Goal: Transaction & Acquisition: Purchase product/service

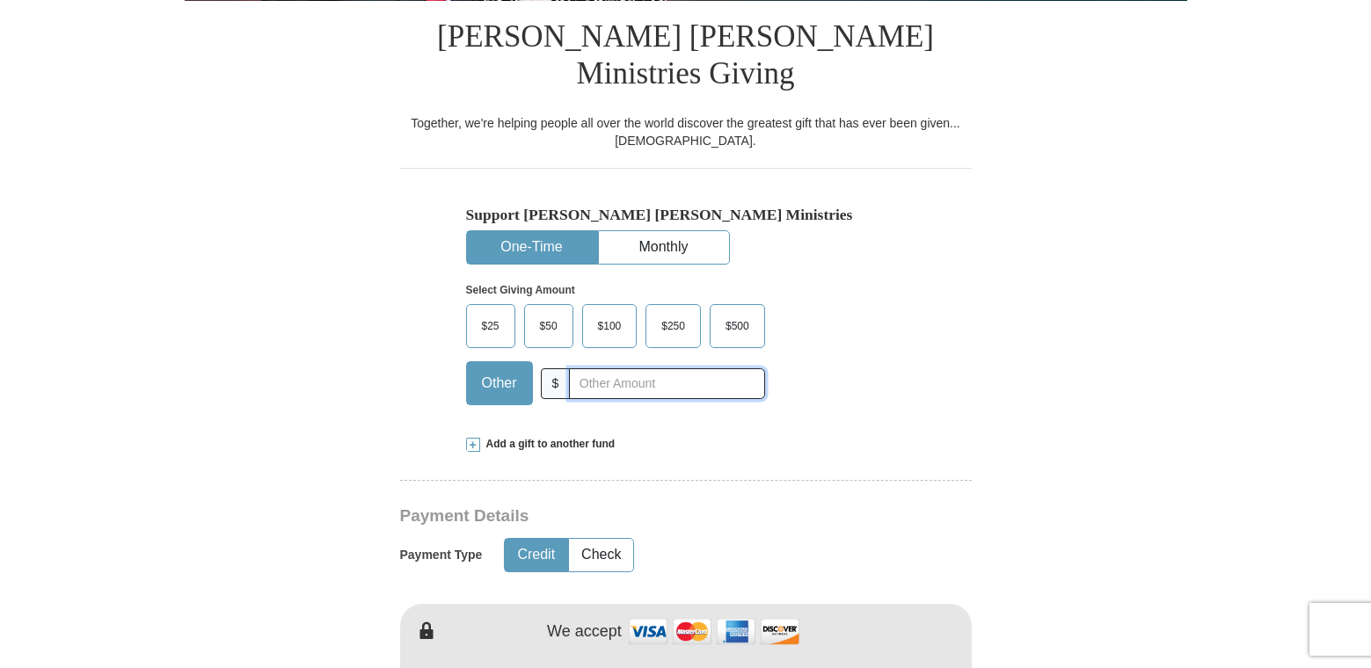
click at [582, 369] on input "text" at bounding box center [666, 384] width 195 height 31
type input "15.00"
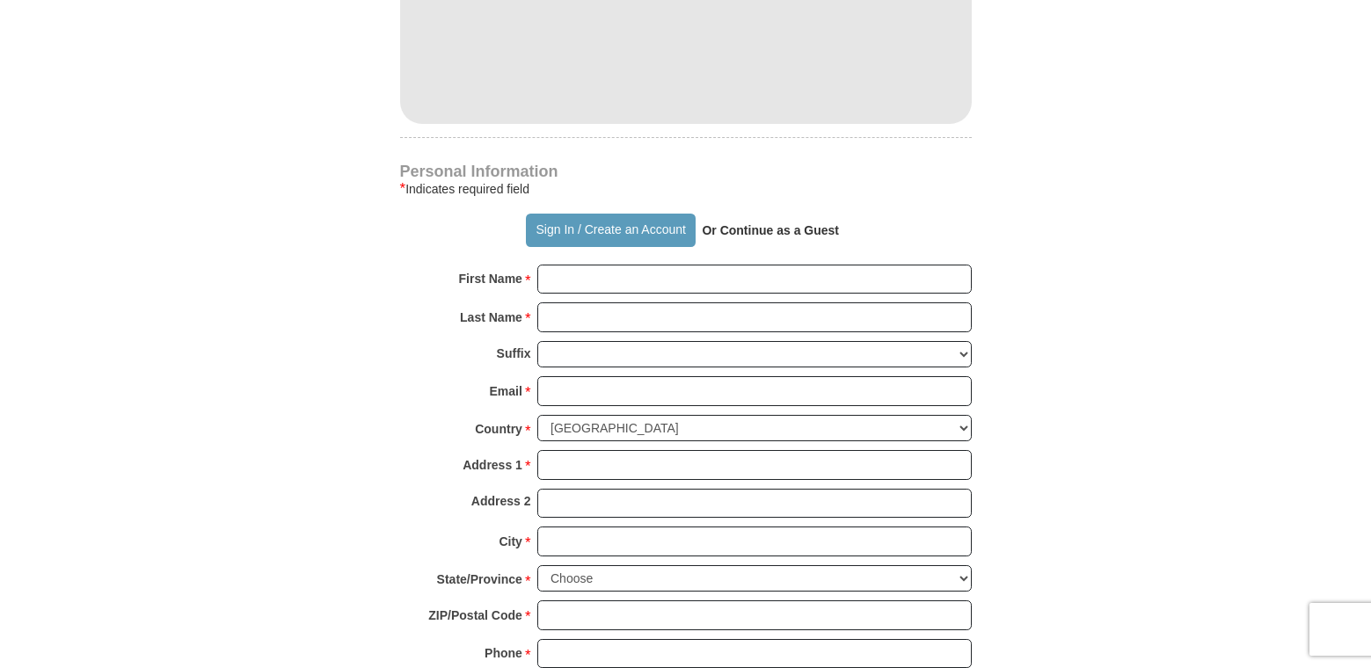
scroll to position [1143, 0]
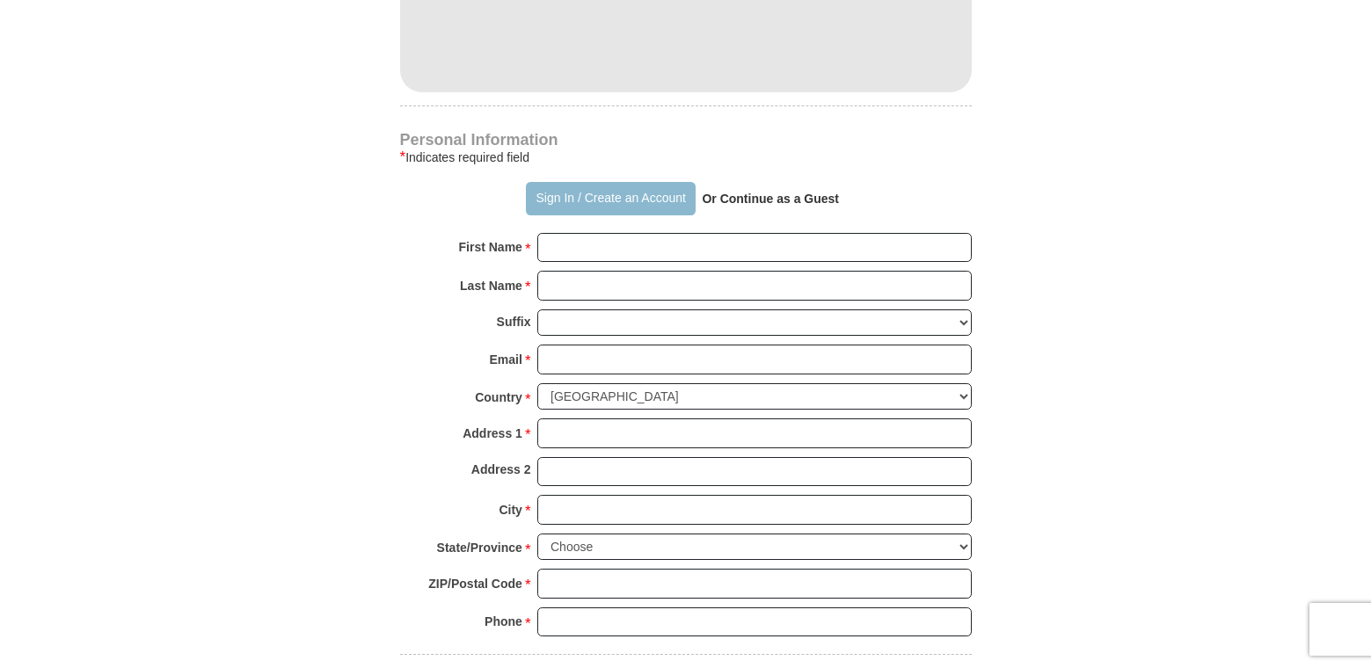
click at [605, 182] on button "Sign In / Create an Account" at bounding box center [611, 198] width 170 height 33
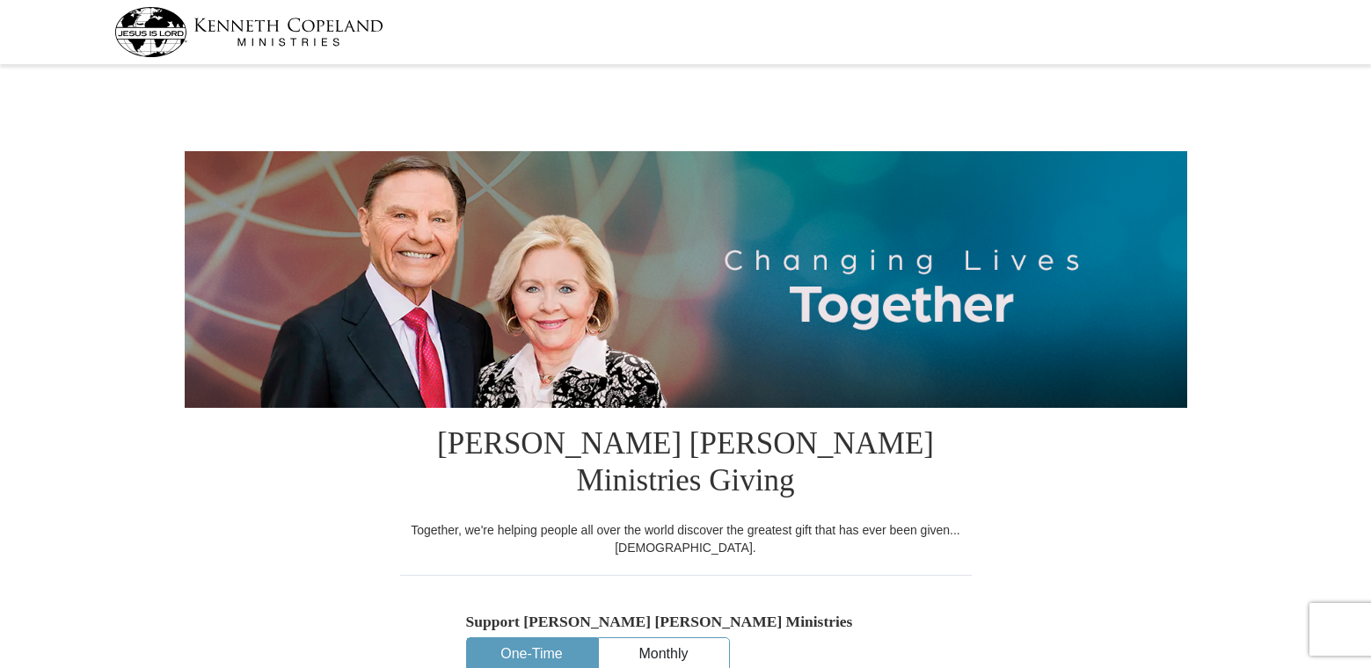
select select "[GEOGRAPHIC_DATA]"
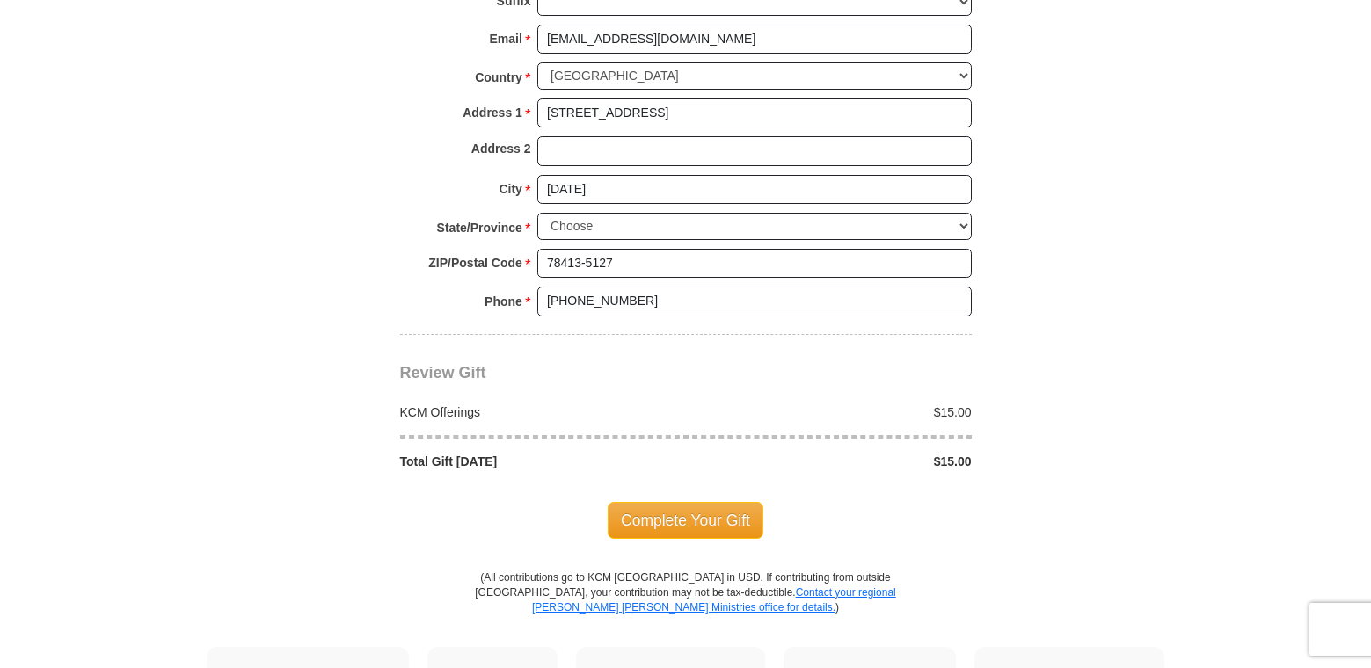
scroll to position [1407, 0]
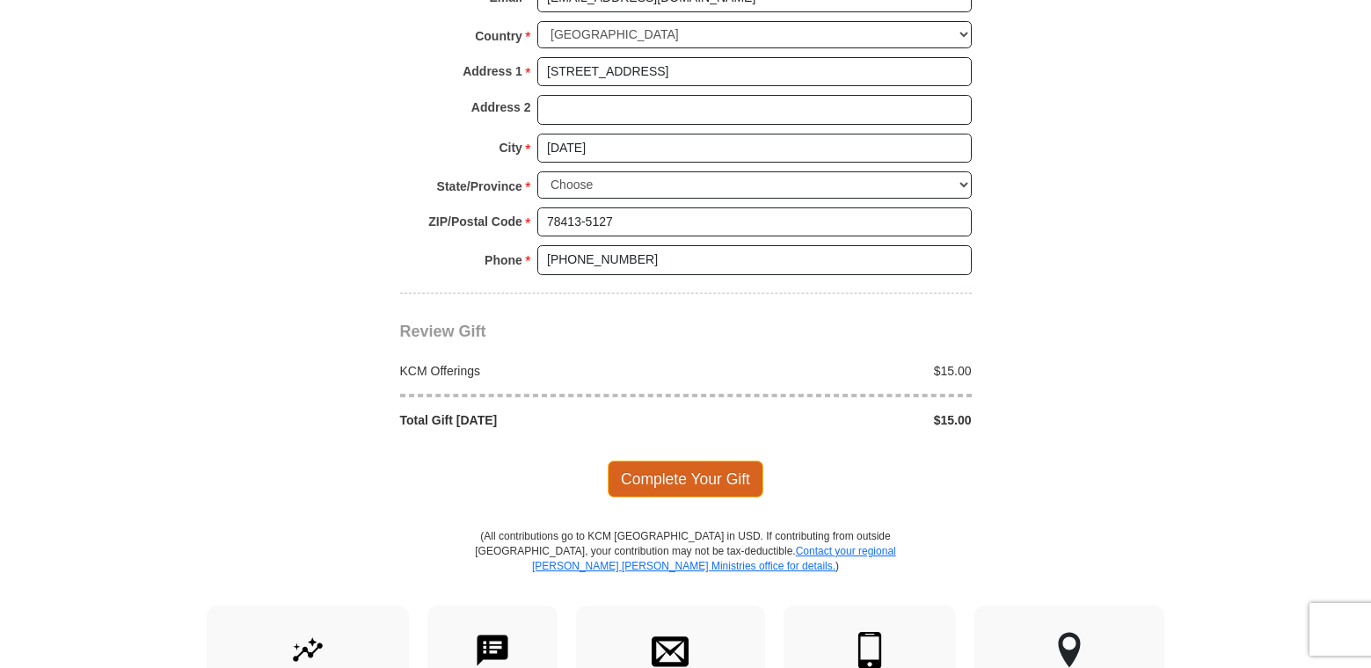
click at [676, 461] on span "Complete Your Gift" at bounding box center [686, 479] width 156 height 37
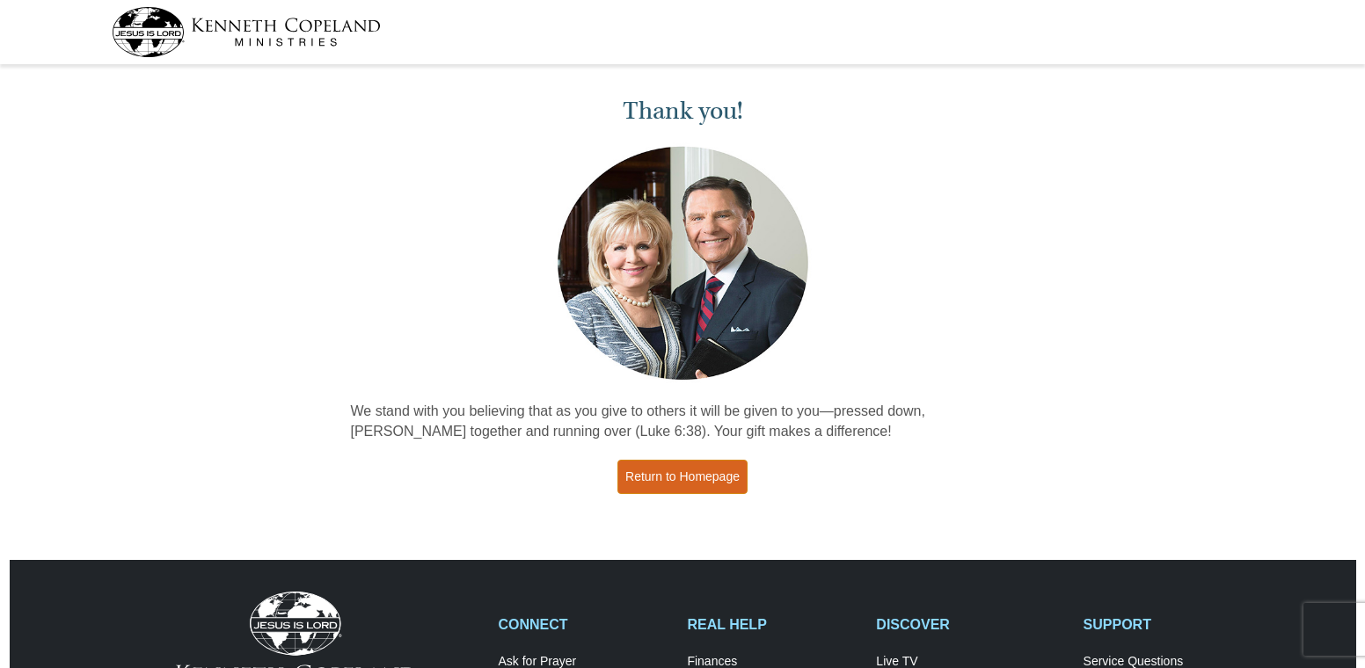
click at [667, 477] on link "Return to Homepage" at bounding box center [682, 477] width 130 height 34
